Goal: Task Accomplishment & Management: Complete application form

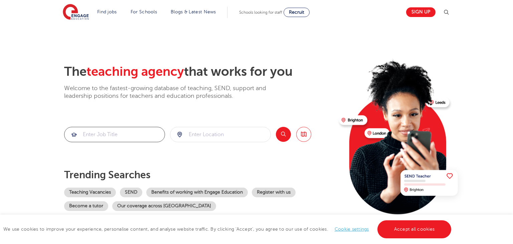
click at [125, 136] on input "search" at bounding box center [114, 134] width 100 height 15
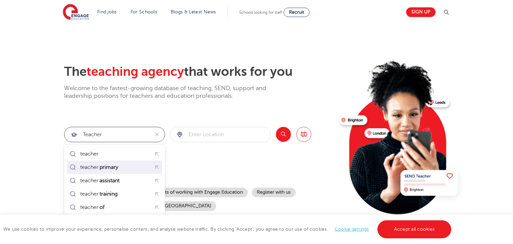
click at [110, 168] on mark "primary" at bounding box center [109, 167] width 21 height 8
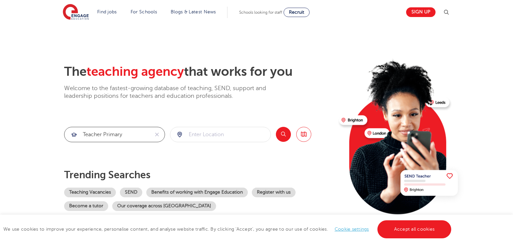
type input "teacher primary"
click at [239, 139] on input "search" at bounding box center [220, 134] width 100 height 15
click at [286, 132] on button "Search" at bounding box center [283, 134] width 15 height 15
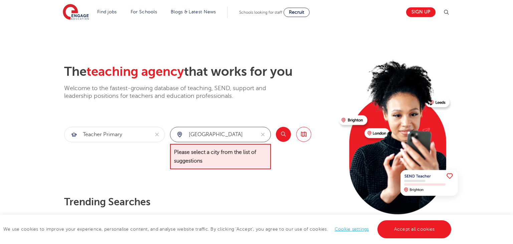
click at [250, 136] on input "wembley" at bounding box center [212, 134] width 85 height 15
type input "w"
type input "b"
type input "eali"
click at [263, 138] on button "reset" at bounding box center [262, 134] width 15 height 15
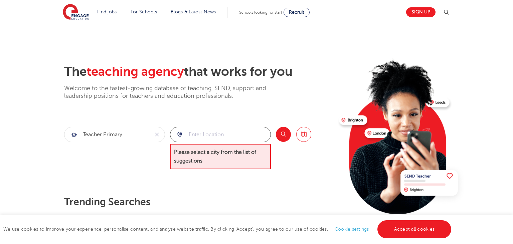
click at [230, 130] on input "search" at bounding box center [220, 134] width 100 height 15
type input "d"
type input "e"
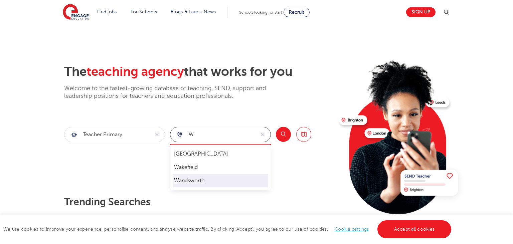
click at [208, 181] on li "Wandsworth" at bounding box center [221, 180] width 96 height 13
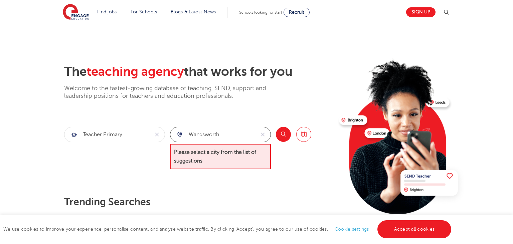
type input "Wandsworth"
click at [274, 138] on section "teacher primary Wandsworth Please select a city from the list of suggestions Se…" at bounding box center [187, 148] width 247 height 43
click at [281, 137] on button "Search" at bounding box center [283, 134] width 15 height 15
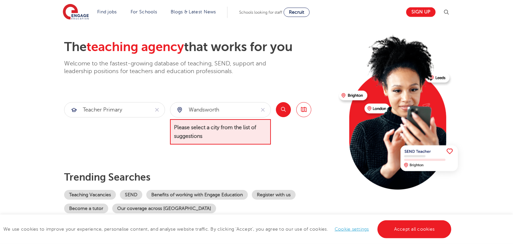
scroll to position [29, 0]
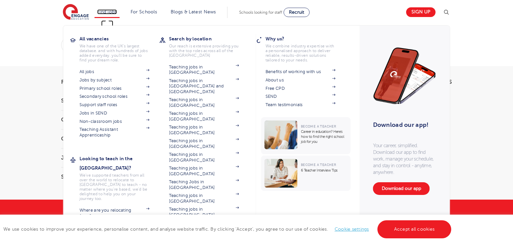
click at [103, 10] on link "Find jobs" at bounding box center [107, 11] width 20 height 5
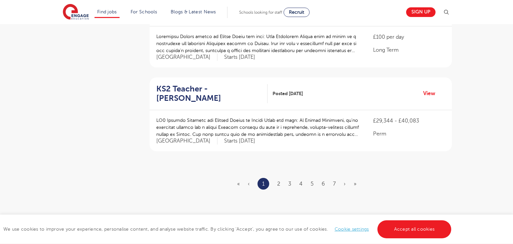
scroll to position [774, 0]
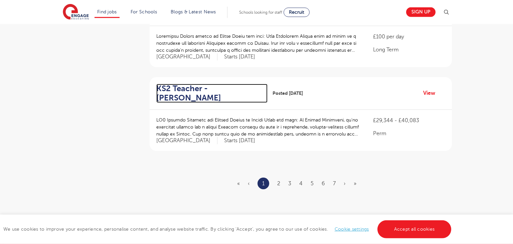
click at [223, 85] on h2 "KS2 Teacher - Sutton" at bounding box center [209, 93] width 106 height 19
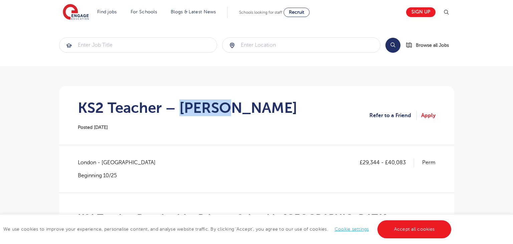
drag, startPoint x: 187, startPoint y: 108, endPoint x: 237, endPoint y: 116, distance: 51.2
click at [237, 116] on section "KS2 Teacher – [PERSON_NAME] Posted [DATE] Refer to a Friend Apply" at bounding box center [256, 115] width 384 height 59
copy h1 "[PERSON_NAME]"
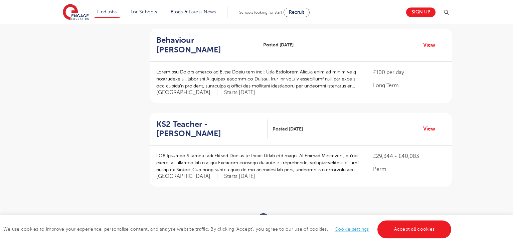
scroll to position [738, 0]
click at [279, 217] on link "2" at bounding box center [278, 220] width 3 height 6
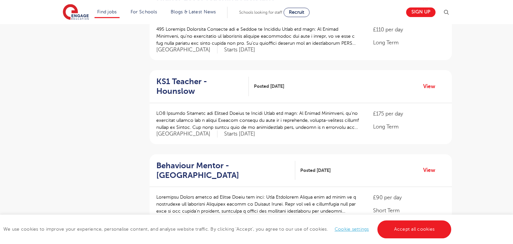
scroll to position [195, 0]
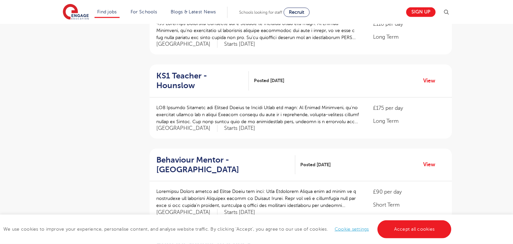
click at [225, 84] on div "KS1 Teacher - Hounslow Posted 03/09/25 View" at bounding box center [301, 80] width 302 height 33
click at [225, 77] on h2 "KS1 Teacher - Hounslow" at bounding box center [199, 80] width 87 height 19
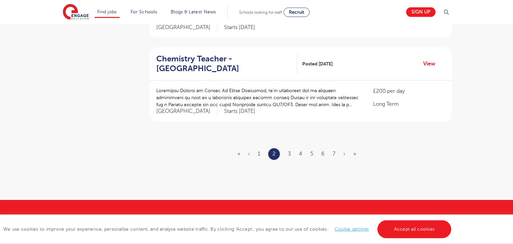
scroll to position [831, 0]
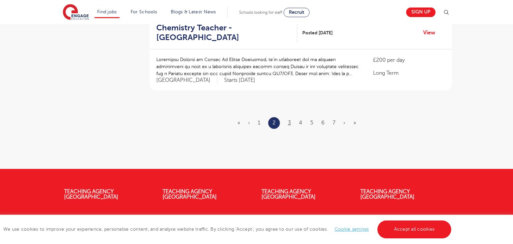
drag, startPoint x: 288, startPoint y: 99, endPoint x: 289, endPoint y: 103, distance: 4.3
click at [289, 117] on ul "« ‹ 1 2 3 4 5 6 7 › »" at bounding box center [300, 123] width 127 height 12
click at [289, 120] on link "3" at bounding box center [289, 123] width 3 height 6
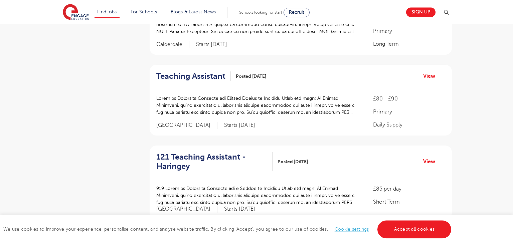
scroll to position [815, 0]
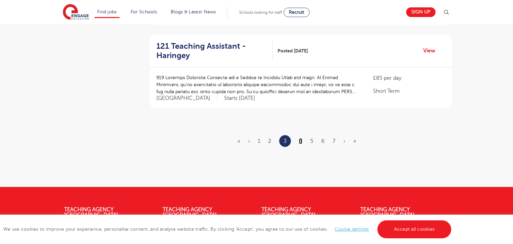
click at [300, 138] on link "4" at bounding box center [300, 141] width 3 height 6
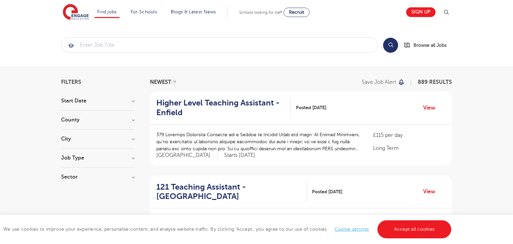
click at [300, 121] on div "Higher Level Teaching Assistant - Enfield Posted 02/09/25 View" at bounding box center [301, 108] width 302 height 33
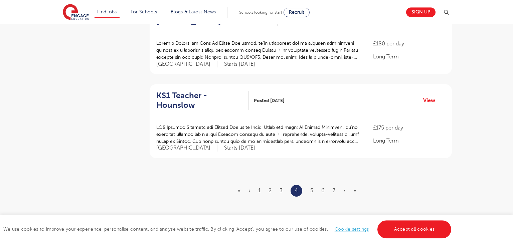
scroll to position [764, 0]
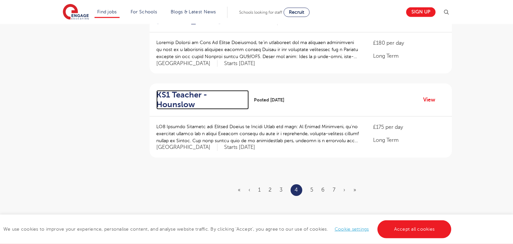
click at [240, 90] on h2 "KS1 Teacher - Hounslow" at bounding box center [199, 99] width 87 height 19
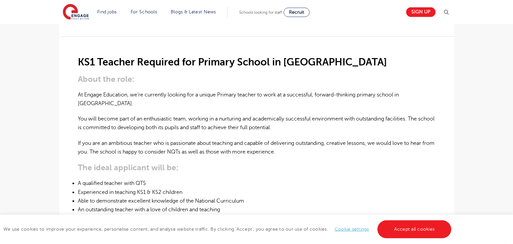
scroll to position [157, 0]
click at [205, 139] on p "If you are an ambitious teacher who is passionate about teaching and capable of…" at bounding box center [257, 148] width 358 height 18
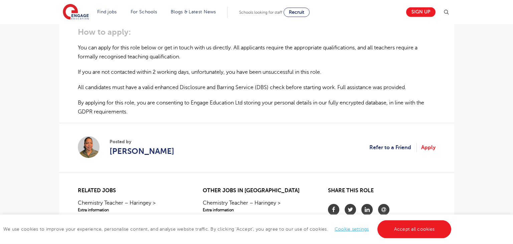
scroll to position [440, 0]
click at [425, 144] on link "Apply" at bounding box center [428, 148] width 14 height 9
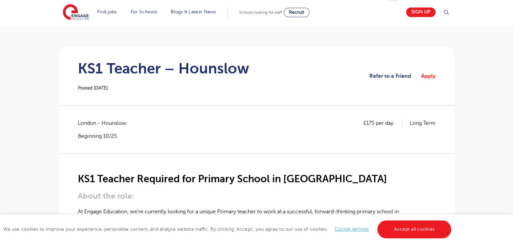
scroll to position [0, 0]
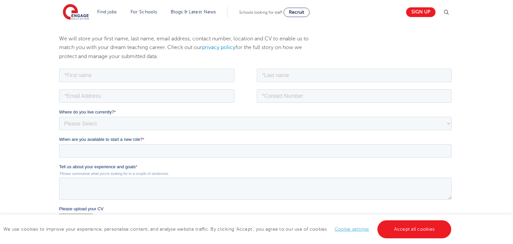
scroll to position [193, 0]
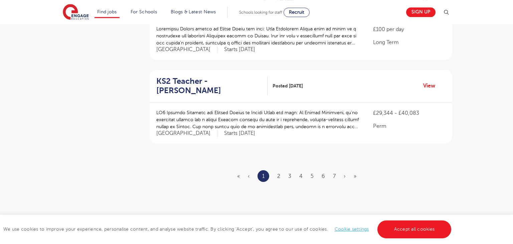
scroll to position [780, 0]
click at [314, 171] on ul "« ‹ 1 2 3 4 5 6 7 › »" at bounding box center [300, 177] width 127 height 12
click at [312, 171] on ul "« ‹ 1 2 3 4 5 6 7 › »" at bounding box center [300, 177] width 127 height 12
click at [312, 174] on link "5" at bounding box center [312, 177] width 3 height 6
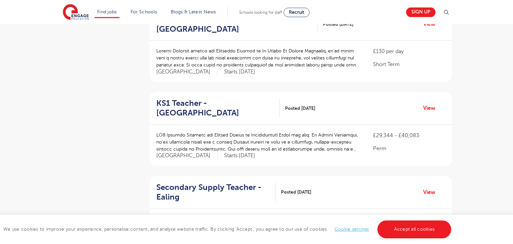
scroll to position [336, 0]
drag, startPoint x: 277, startPoint y: 115, endPoint x: 250, endPoint y: 116, distance: 26.7
click at [250, 131] on p at bounding box center [257, 141] width 203 height 21
copy p "[GEOGRAPHIC_DATA]"
click at [264, 131] on p at bounding box center [257, 141] width 203 height 21
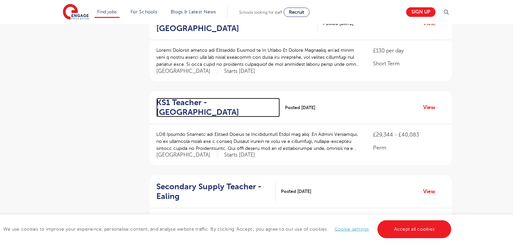
click at [221, 98] on h2 "KS1 Teacher - Watford" at bounding box center [215, 107] width 118 height 19
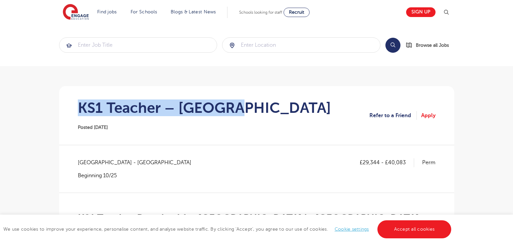
drag, startPoint x: 252, startPoint y: 107, endPoint x: 75, endPoint y: 108, distance: 176.7
click at [75, 108] on section "KS1 Teacher – Watford Posted [DATE] Refer to a Friend Apply" at bounding box center [256, 115] width 384 height 59
copy h1 "KS1 Teacher – [GEOGRAPHIC_DATA]"
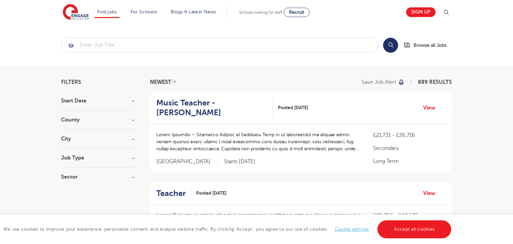
scroll to position [830, 0]
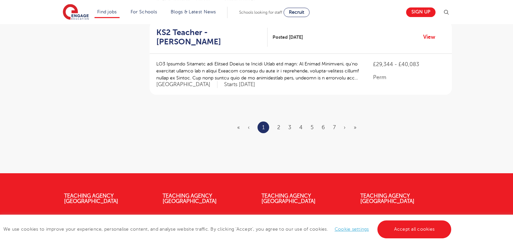
click at [322, 122] on ul "« ‹ 1 2 3 4 5 6 7 › »" at bounding box center [300, 128] width 127 height 12
click at [325, 125] on link "6" at bounding box center [323, 128] width 3 height 6
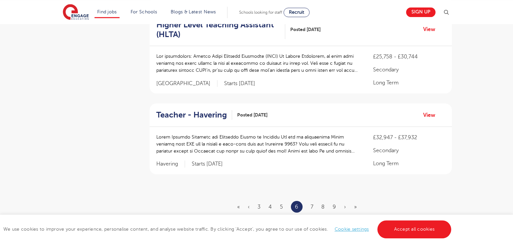
scroll to position [779, 0]
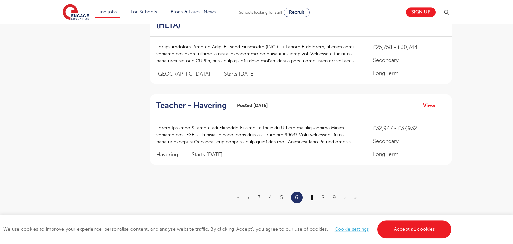
click at [313, 195] on link "7" at bounding box center [312, 198] width 3 height 6
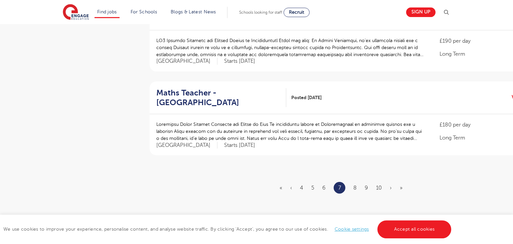
scroll to position [0, 0]
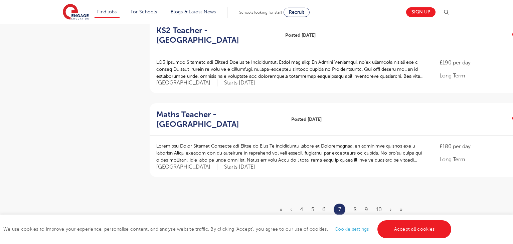
scroll to position [750, 0]
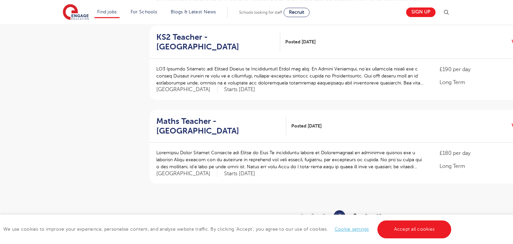
click at [356, 213] on link "8" at bounding box center [354, 216] width 3 height 6
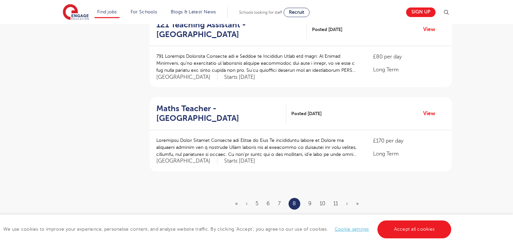
scroll to position [0, 0]
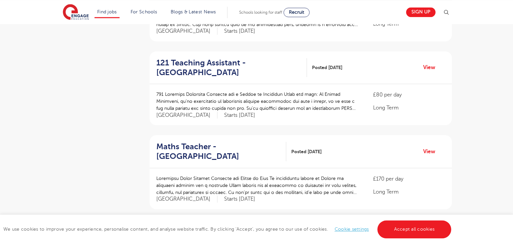
scroll to position [824, 0]
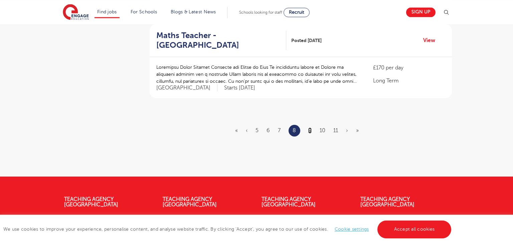
click at [311, 128] on link "9" at bounding box center [309, 131] width 3 height 6
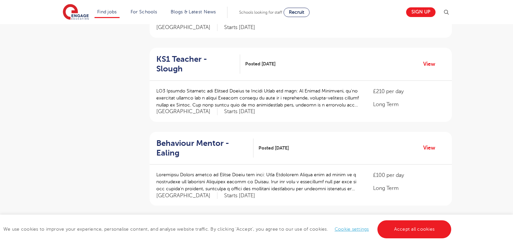
scroll to position [631, 0]
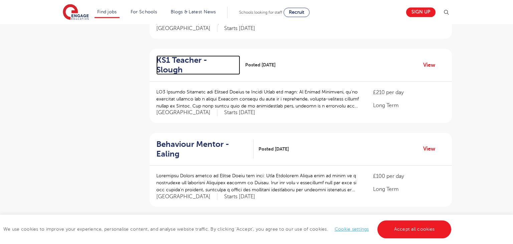
click at [234, 62] on h2 "KS1 Teacher - Slough" at bounding box center [195, 64] width 78 height 19
click at [224, 60] on h2 "KS1 Teacher - Slough" at bounding box center [195, 64] width 78 height 19
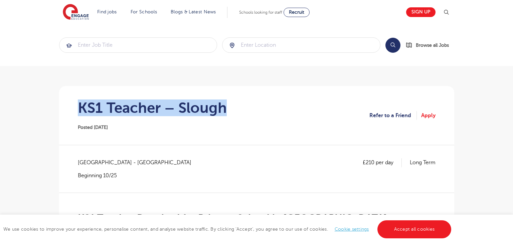
drag, startPoint x: 239, startPoint y: 112, endPoint x: 67, endPoint y: 105, distance: 172.4
click at [67, 105] on section "KS1 Teacher – Slough Posted 01/09/25 Refer to a Friend Apply" at bounding box center [256, 115] width 384 height 59
copy h1 "KS1 Teacher – Slough"
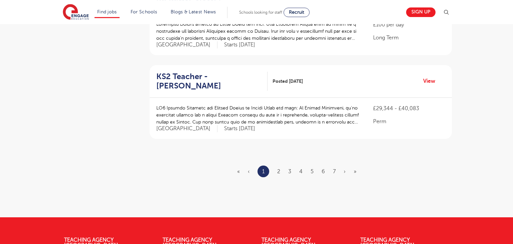
scroll to position [786, 0]
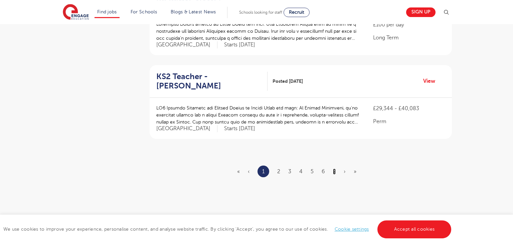
click at [335, 169] on link "7" at bounding box center [334, 172] width 3 height 6
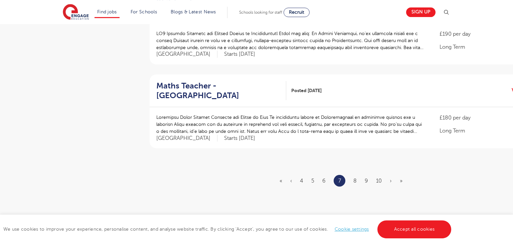
scroll to position [0, 0]
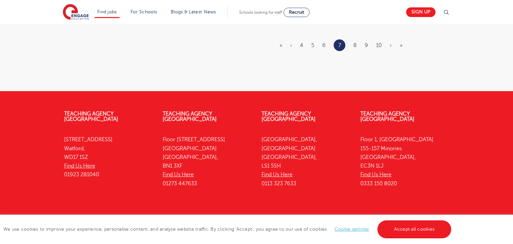
scroll to position [923, 0]
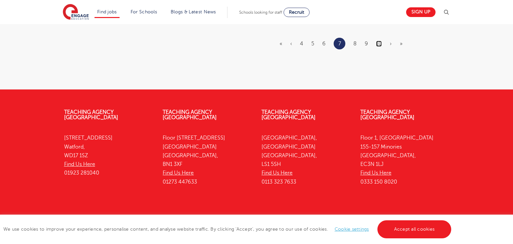
click at [378, 41] on link "10" at bounding box center [379, 44] width 6 height 6
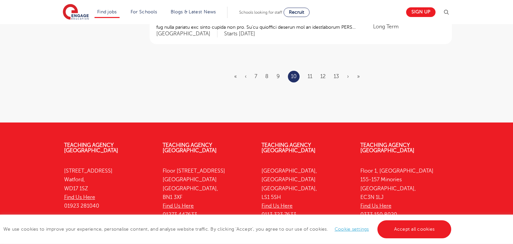
scroll to position [882, 0]
